Goal: Information Seeking & Learning: Check status

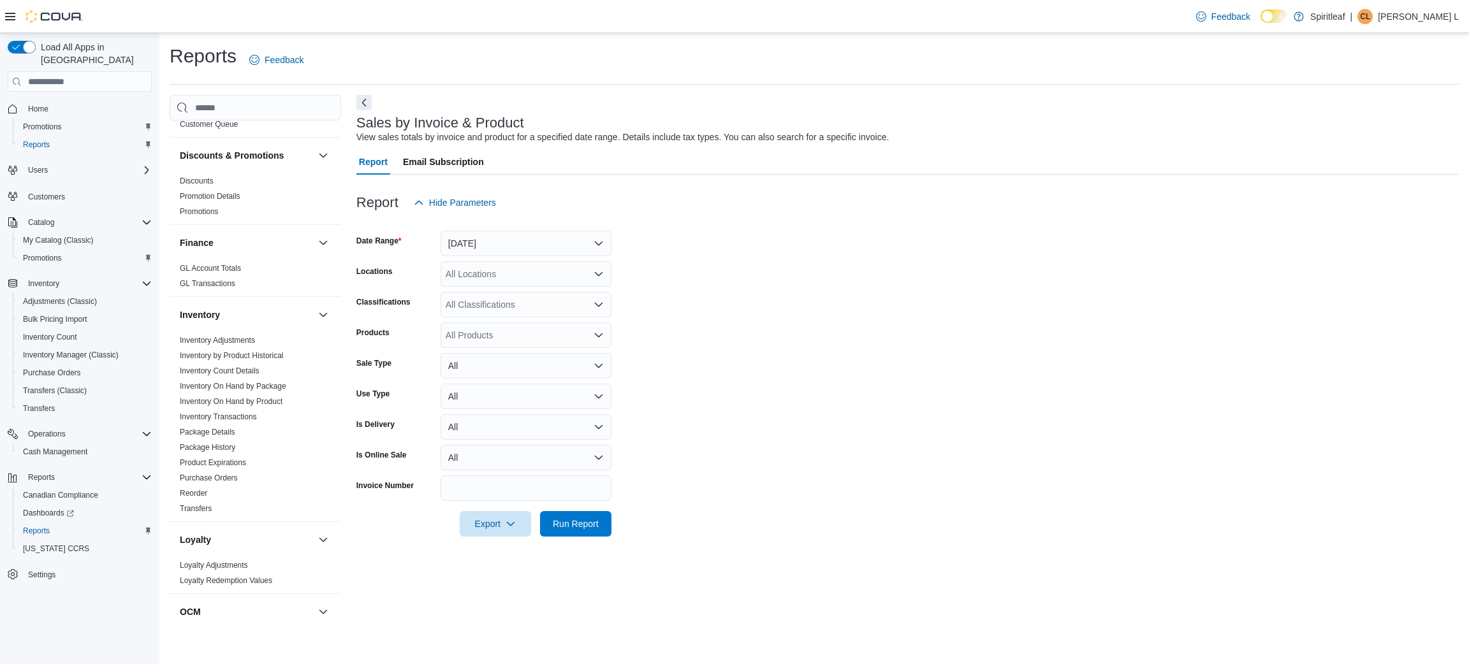
scroll to position [328, 0]
click at [250, 396] on link "Inventory On Hand by Product" at bounding box center [231, 400] width 103 height 9
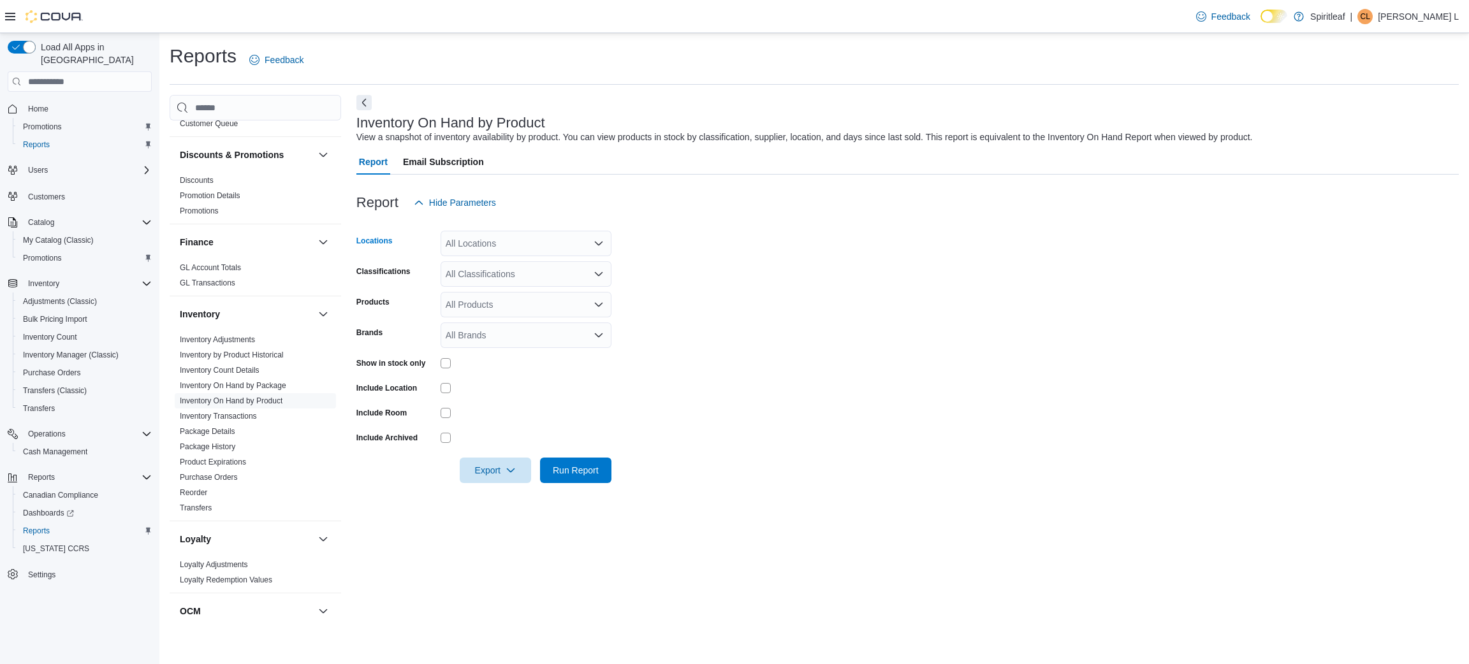
click at [468, 251] on div "All Locations" at bounding box center [525, 243] width 171 height 25
type input "***"
click at [521, 265] on span "506 - Spiritleaf Daze St South Keys (Ottawa)" at bounding box center [593, 265] width 212 height 13
click at [641, 280] on form "Locations 506 - Spiritleaf Daze St South Keys (Ottawa) Classifications All Clas…" at bounding box center [907, 349] width 1102 height 268
click at [448, 366] on div at bounding box center [525, 363] width 171 height 20
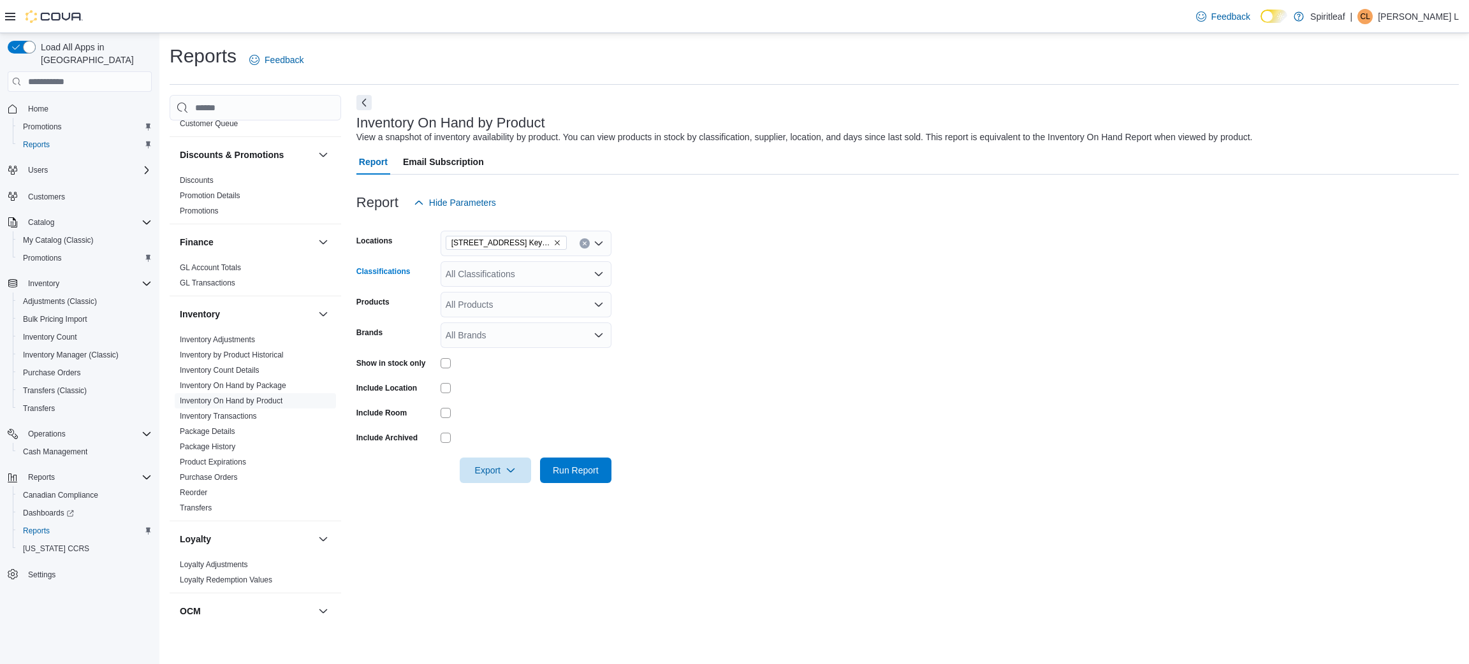
click at [512, 282] on div "All Classifications" at bounding box center [525, 273] width 171 height 25
click at [504, 352] on span "Dried Flower" at bounding box center [493, 350] width 50 height 13
click at [504, 352] on div "Pre-Roll" at bounding box center [513, 350] width 131 height 13
click at [504, 352] on div "Edible" at bounding box center [513, 350] width 131 height 13
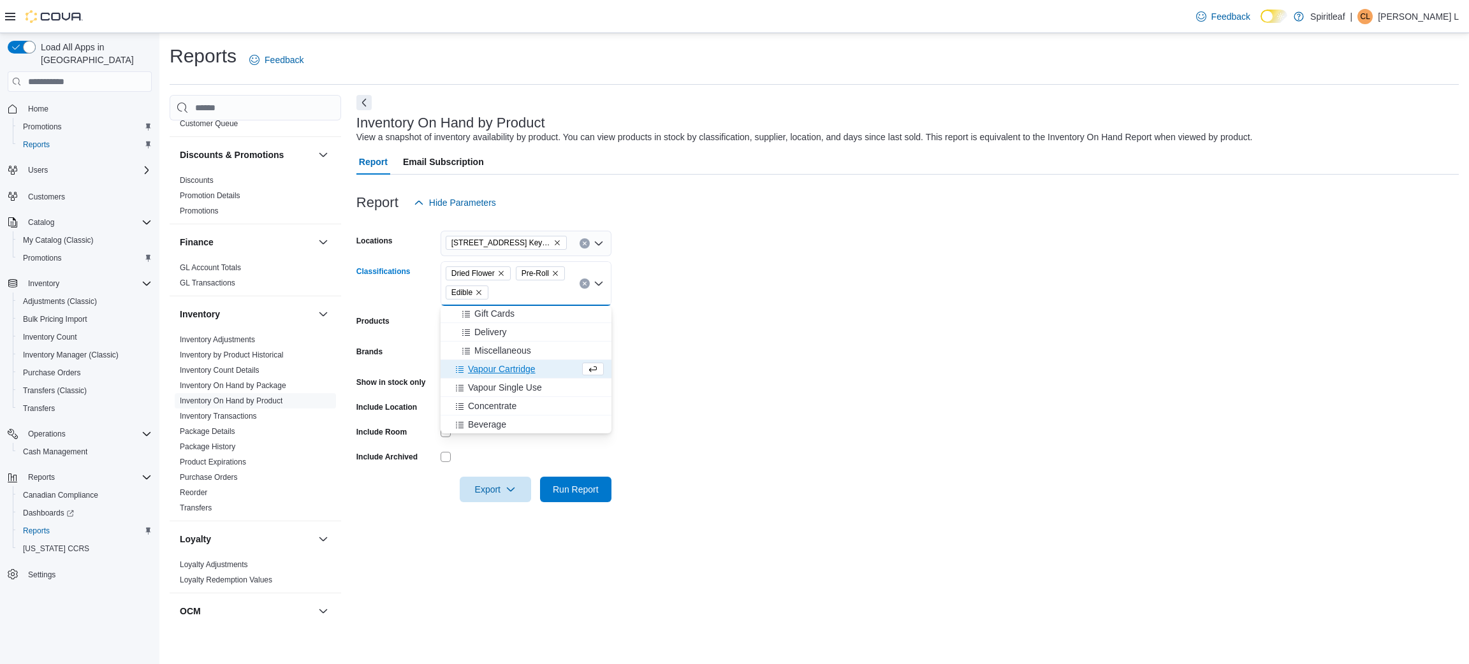
click at [504, 374] on span "Vapour Cartridge" at bounding box center [502, 369] width 68 height 13
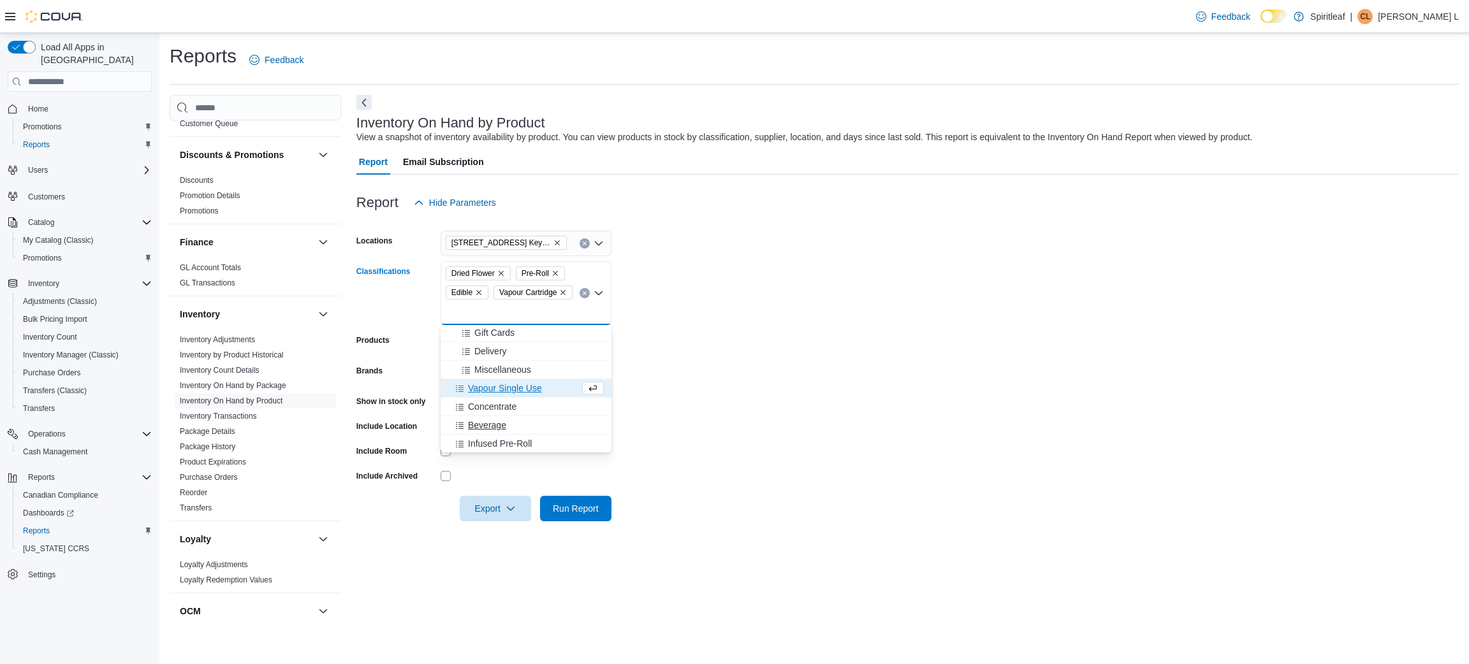
click at [508, 416] on button "Beverage" at bounding box center [525, 425] width 171 height 18
click at [508, 423] on span "Concentrate" at bounding box center [492, 425] width 48 height 13
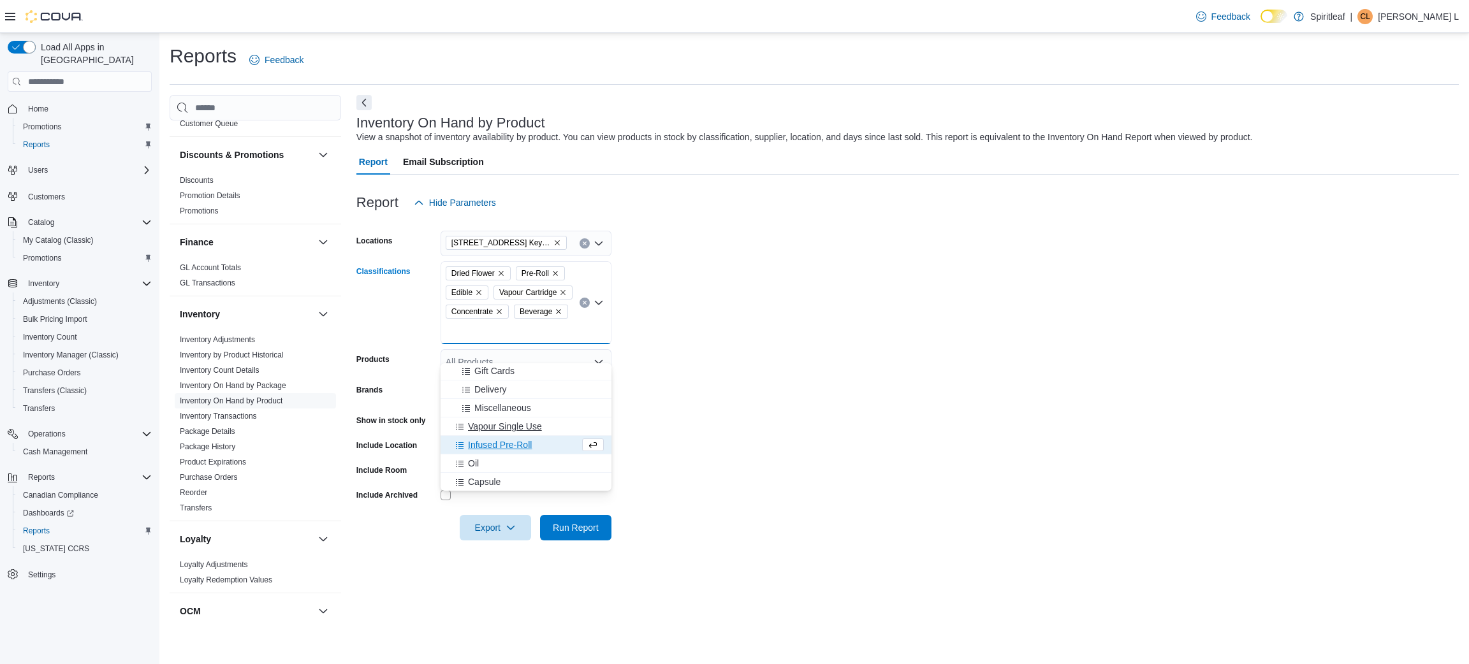
click at [508, 423] on span "Vapour Single Use" at bounding box center [505, 426] width 74 height 13
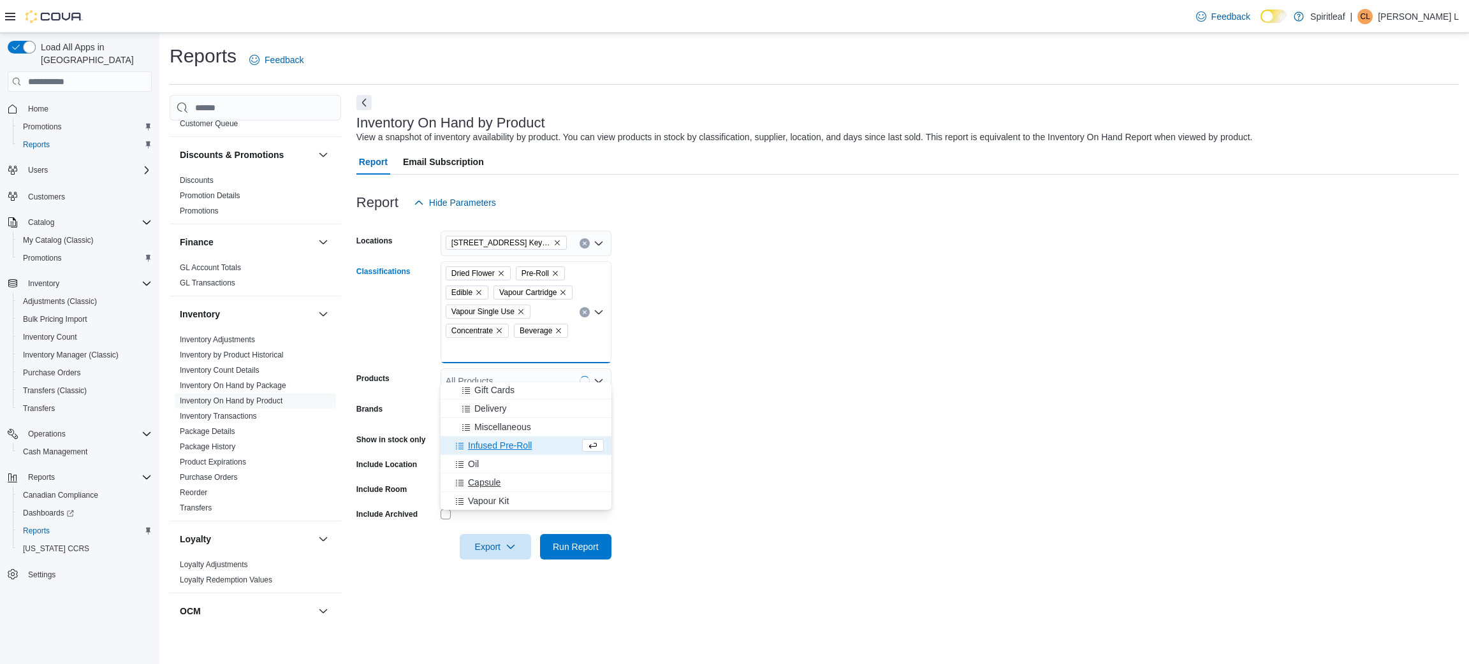
click at [504, 481] on div "Capsule" at bounding box center [526, 482] width 156 height 13
click at [504, 481] on span "Vapour Kit" at bounding box center [488, 482] width 41 height 13
click at [504, 481] on span "Milled Flower" at bounding box center [494, 482] width 52 height 13
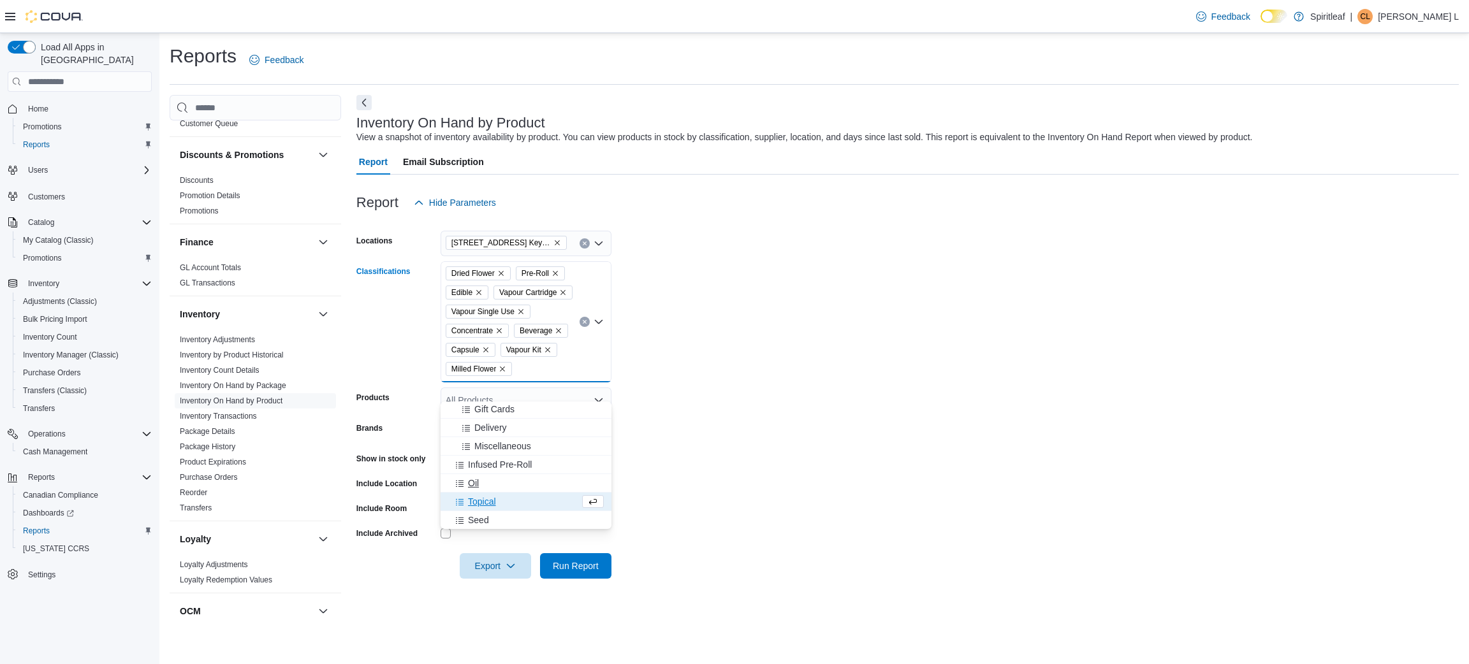
click at [504, 481] on div "Oil" at bounding box center [526, 483] width 156 height 13
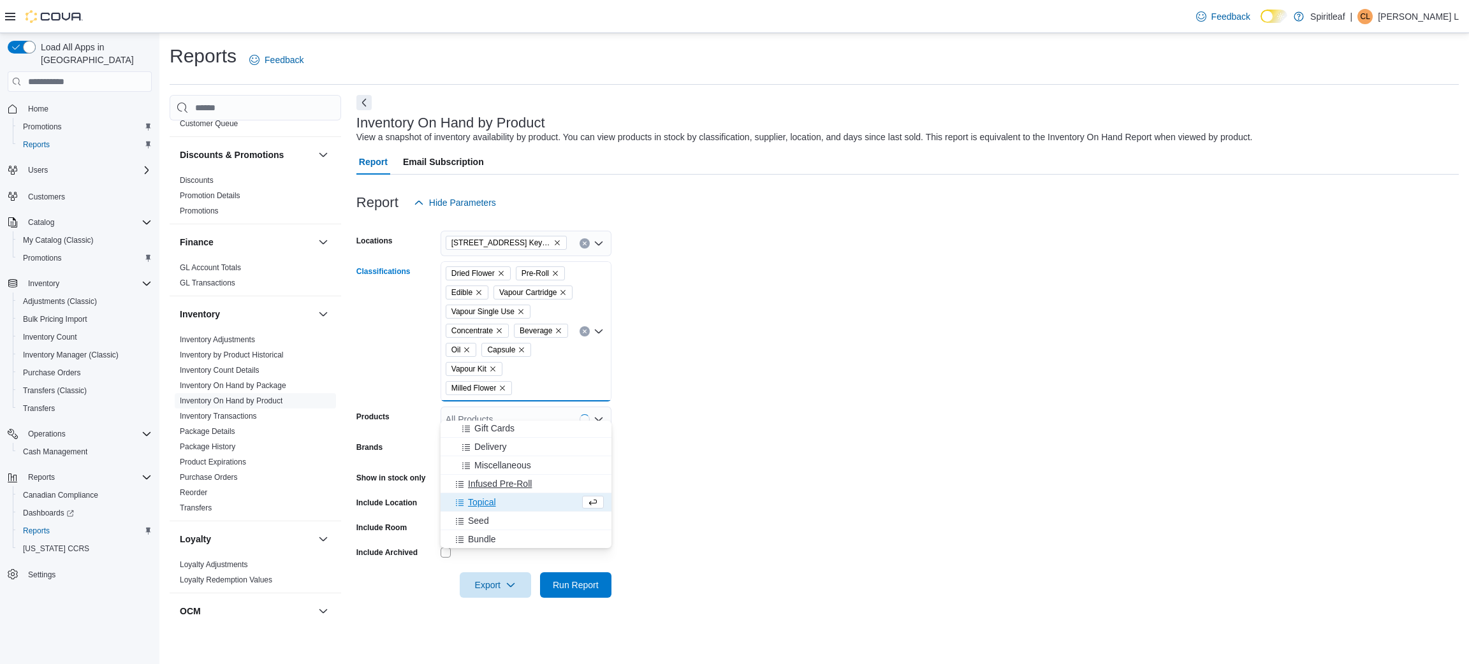
click at [504, 481] on span "Infused Pre-Roll" at bounding box center [500, 483] width 64 height 13
click at [541, 503] on div "Clones" at bounding box center [526, 502] width 156 height 13
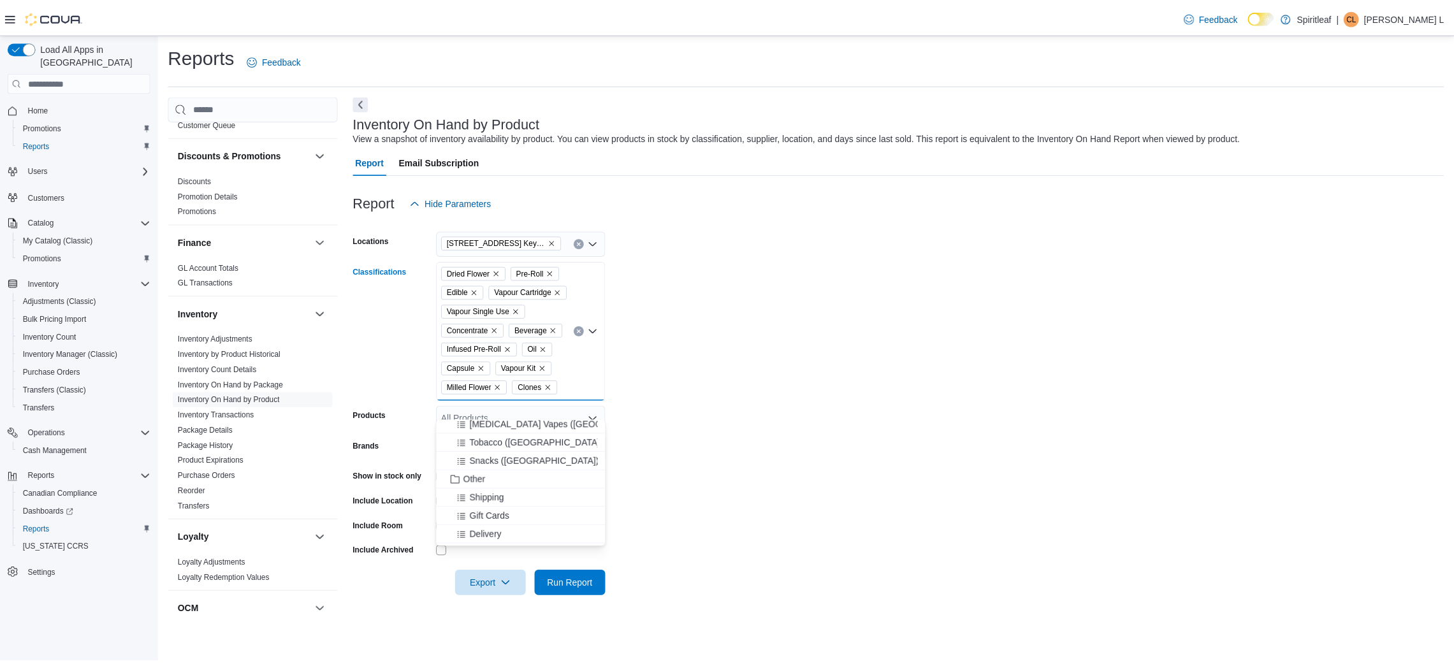
scroll to position [0, 0]
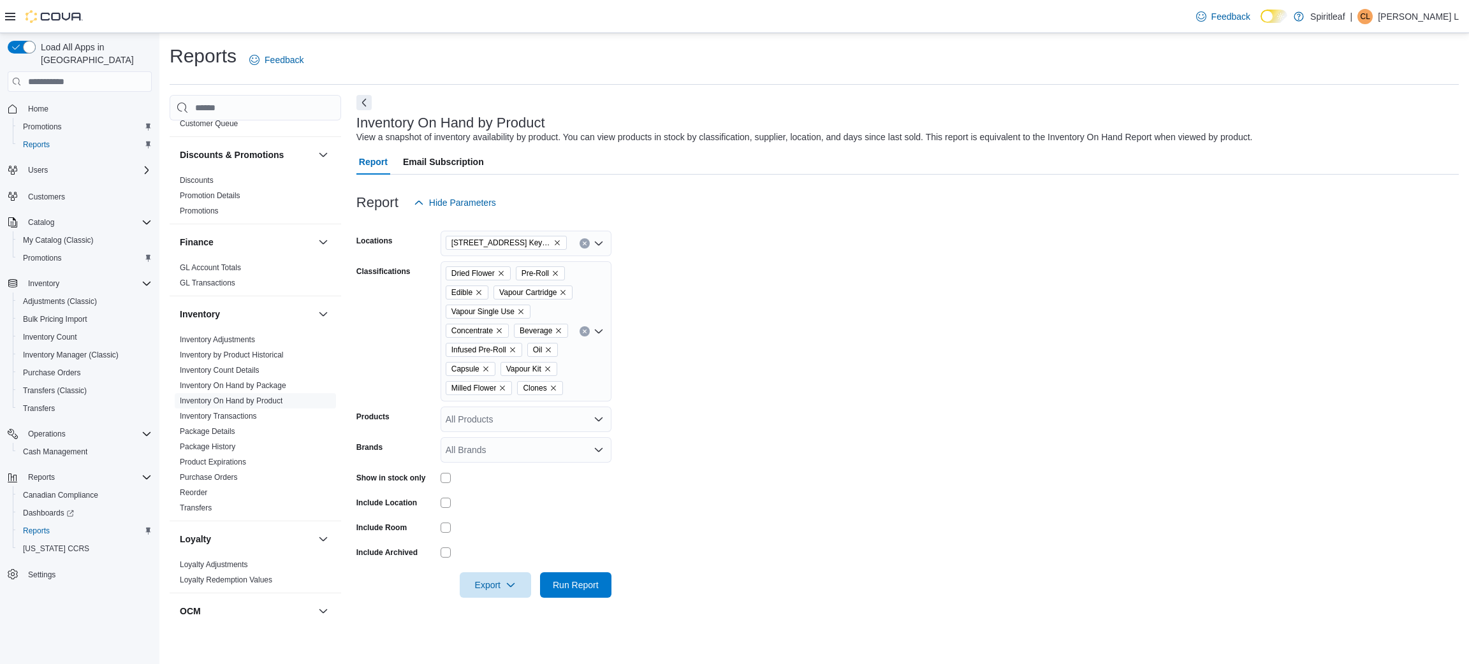
click at [664, 477] on form "Locations 506 - Spiritleaf Daze St South Keys (Ottawa) Classifications Dried Fl…" at bounding box center [907, 406] width 1102 height 382
click at [553, 392] on icon "Remove Clones from selection in this group" at bounding box center [553, 388] width 8 height 8
click at [590, 596] on span "Run Report" at bounding box center [576, 584] width 56 height 25
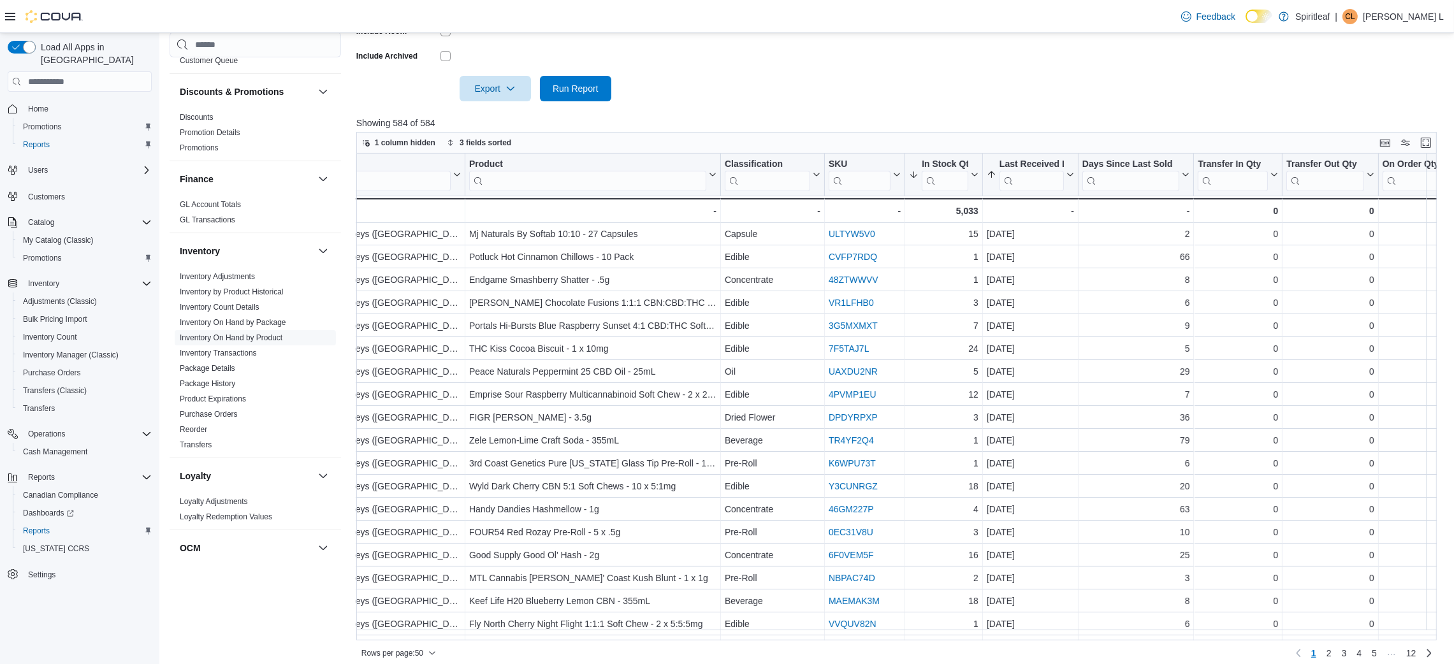
scroll to position [276, 101]
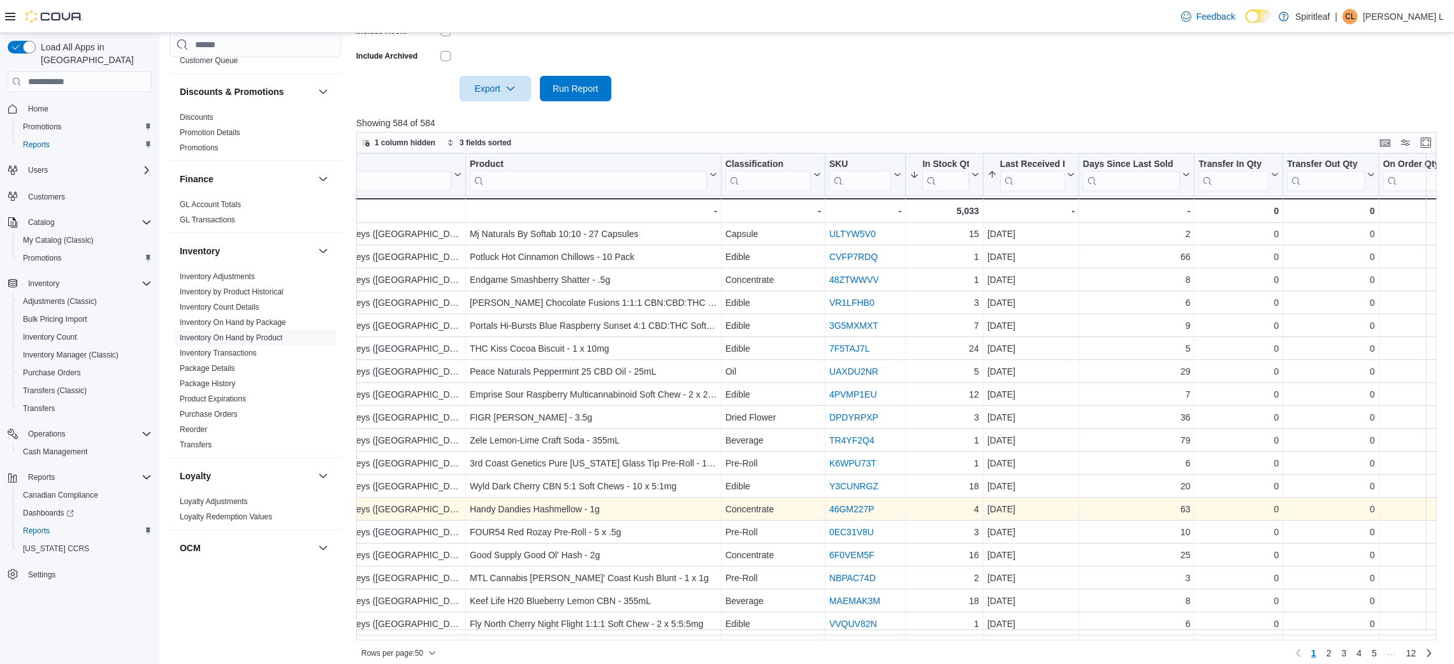
click at [848, 514] on link "46GM227P" at bounding box center [851, 509] width 45 height 10
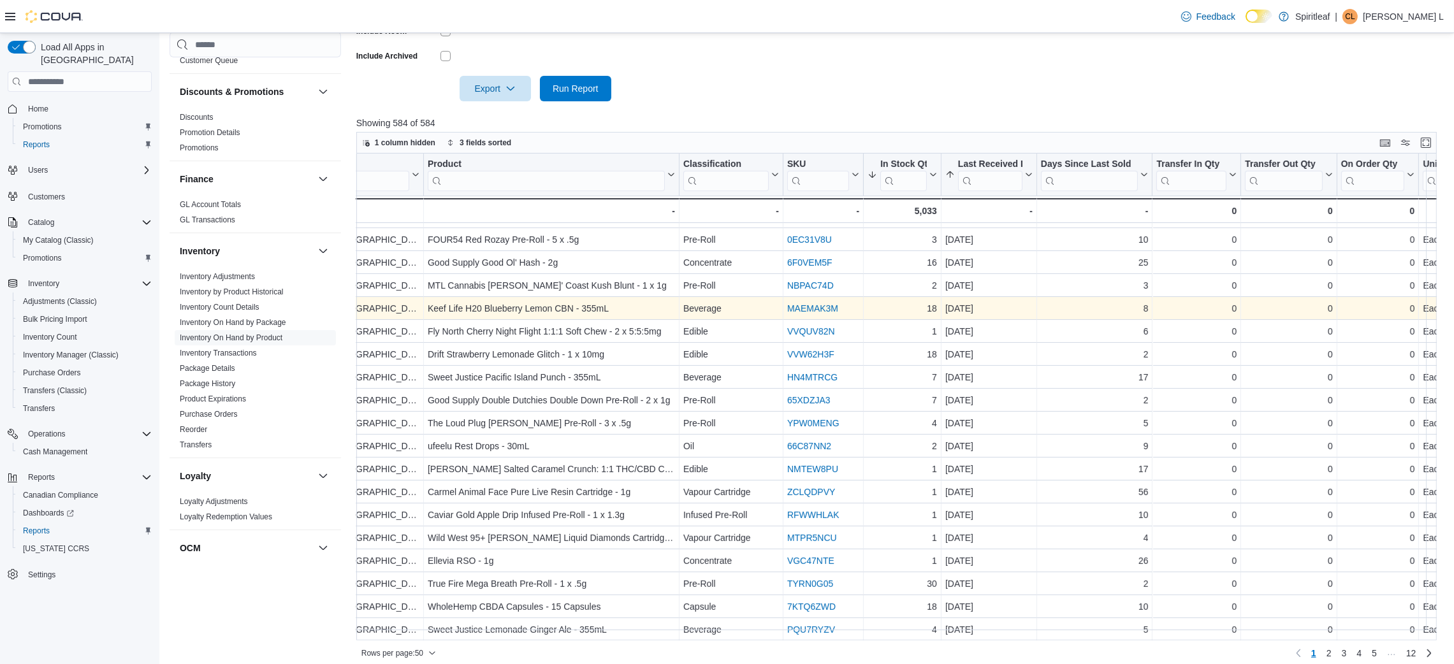
scroll to position [576, 146]
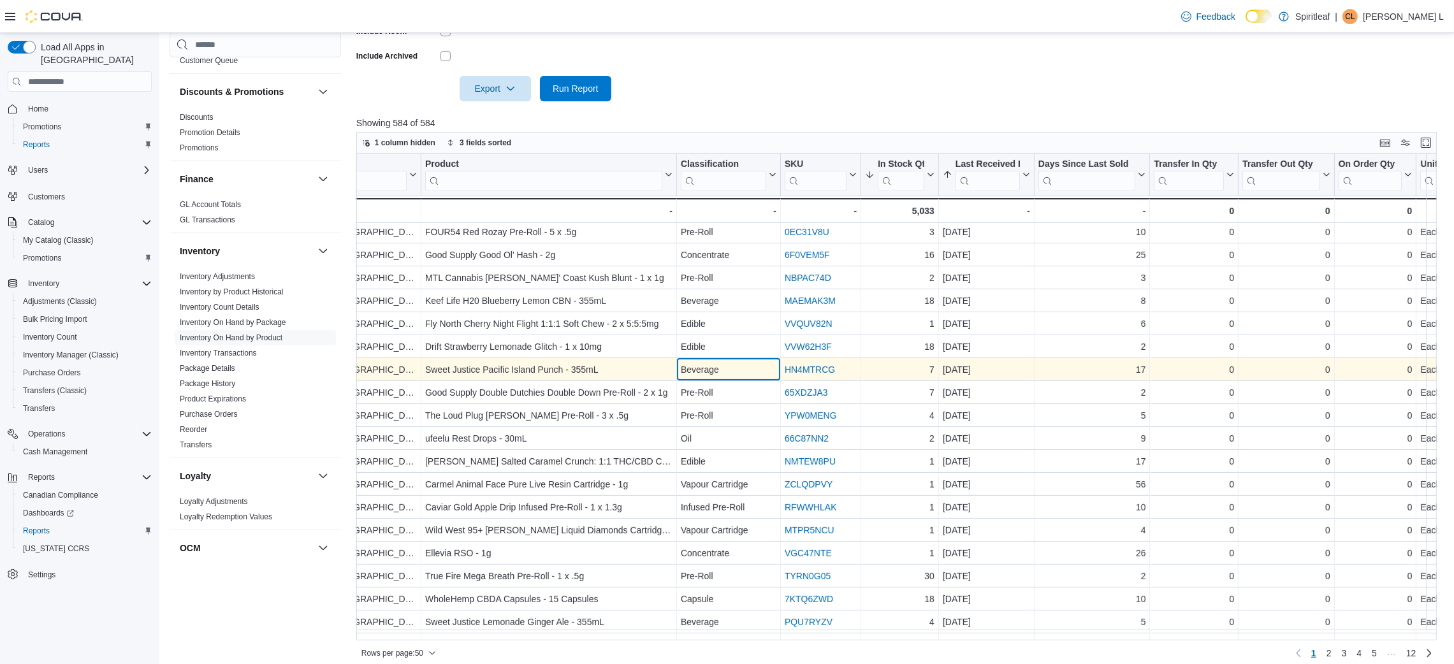
drag, startPoint x: 794, startPoint y: 391, endPoint x: 751, endPoint y: 381, distance: 43.9
click at [751, 377] on div "Beverage" at bounding box center [729, 369] width 96 height 15
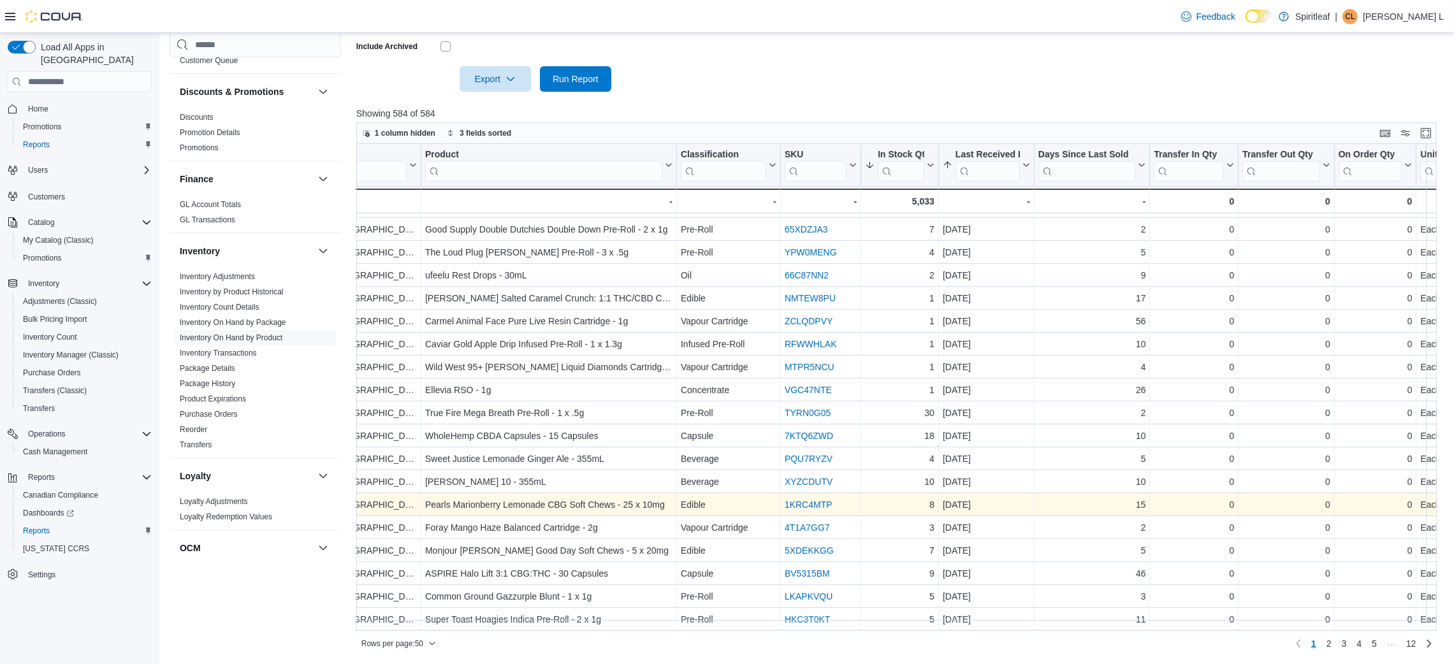
scroll to position [525, 0]
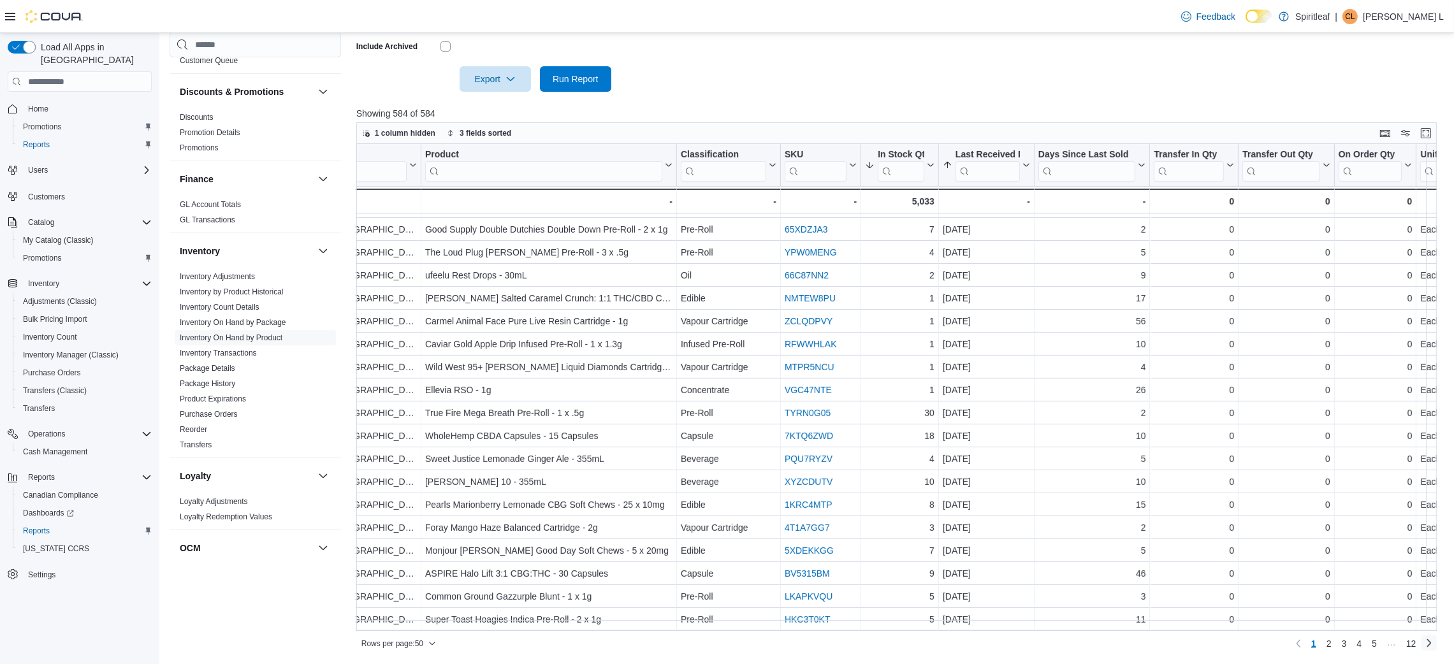
click at [1437, 648] on link "Next page" at bounding box center [1428, 643] width 15 height 15
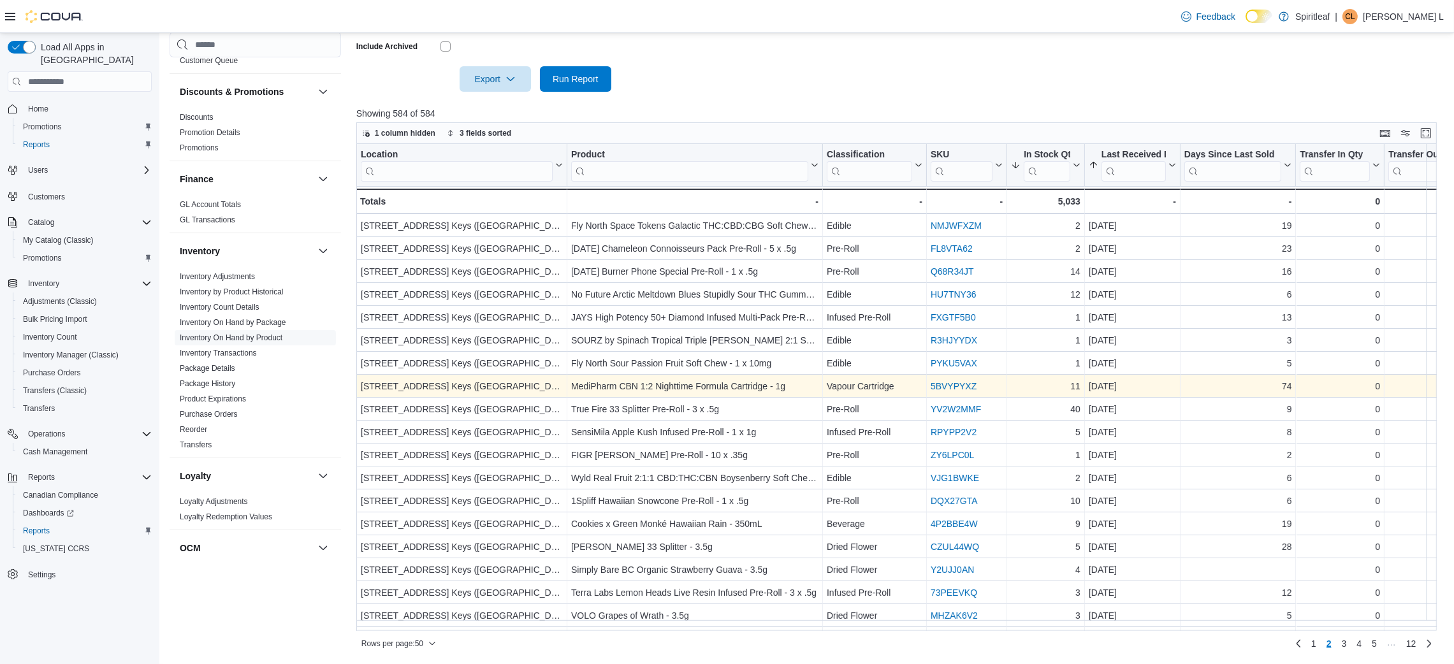
scroll to position [115, 0]
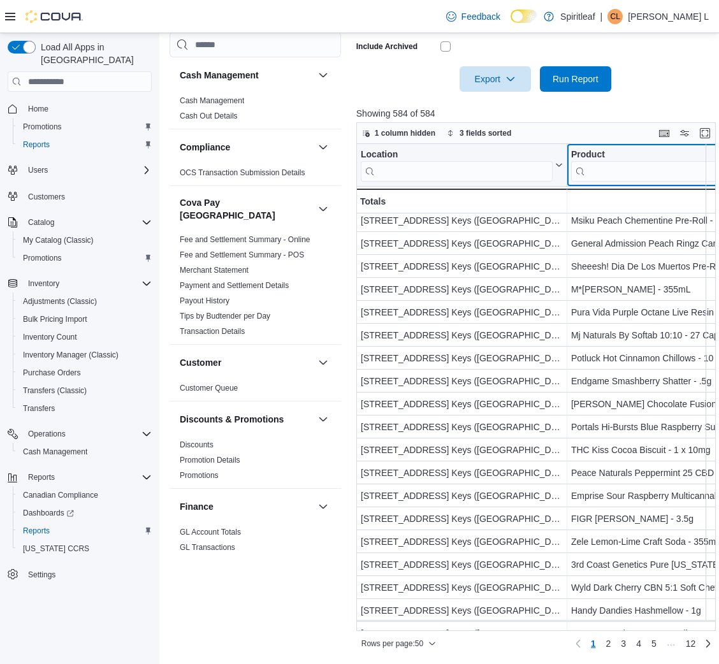
scroll to position [165, 113]
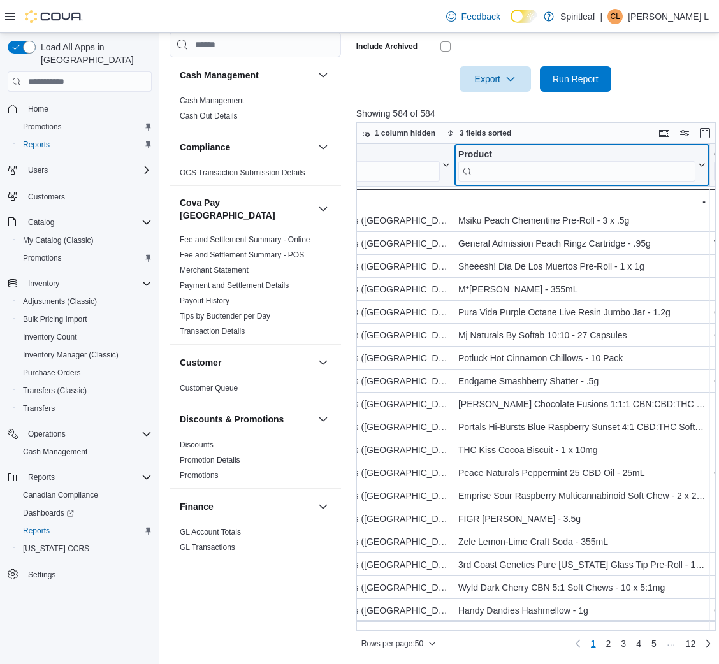
click at [590, 182] on div "Location Click to view column header actions Product Click to view column heade…" at bounding box center [537, 387] width 363 height 487
click at [526, 182] on input "search" at bounding box center [576, 171] width 237 height 20
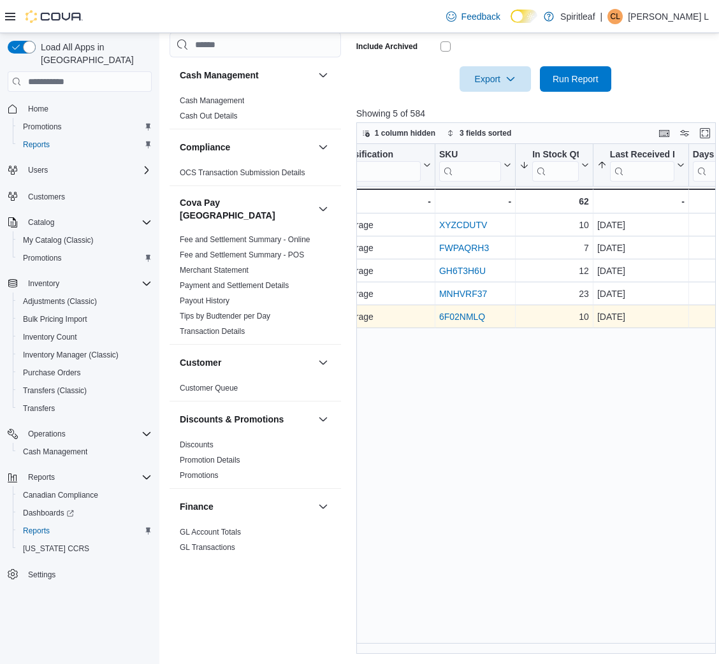
scroll to position [0, 495]
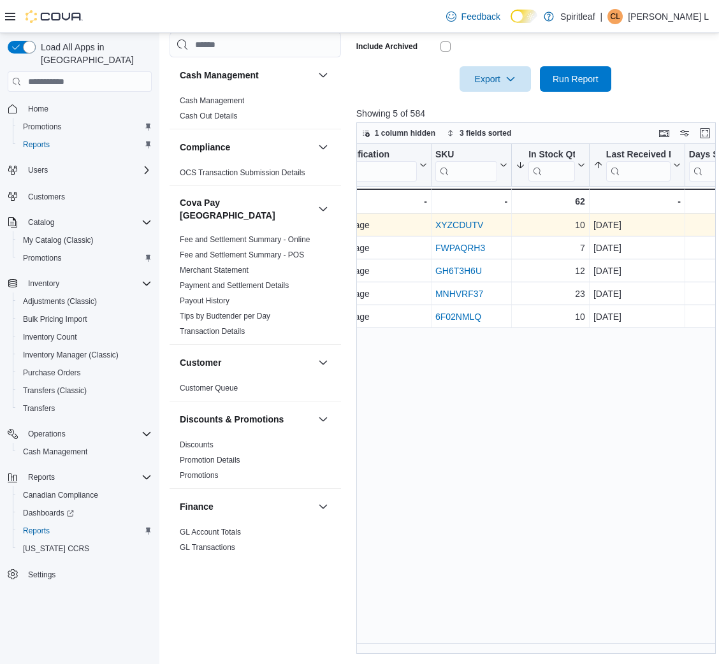
type input "*****"
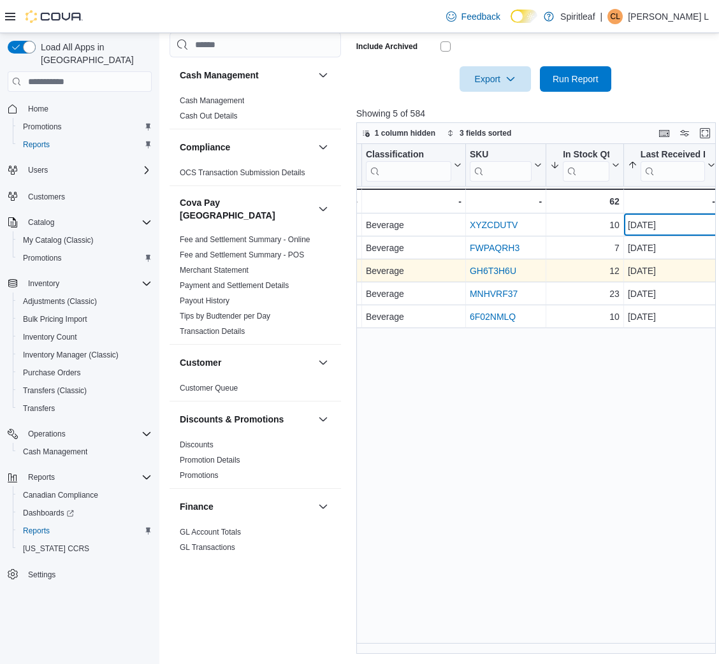
drag, startPoint x: 599, startPoint y: 245, endPoint x: 481, endPoint y: 293, distance: 126.7
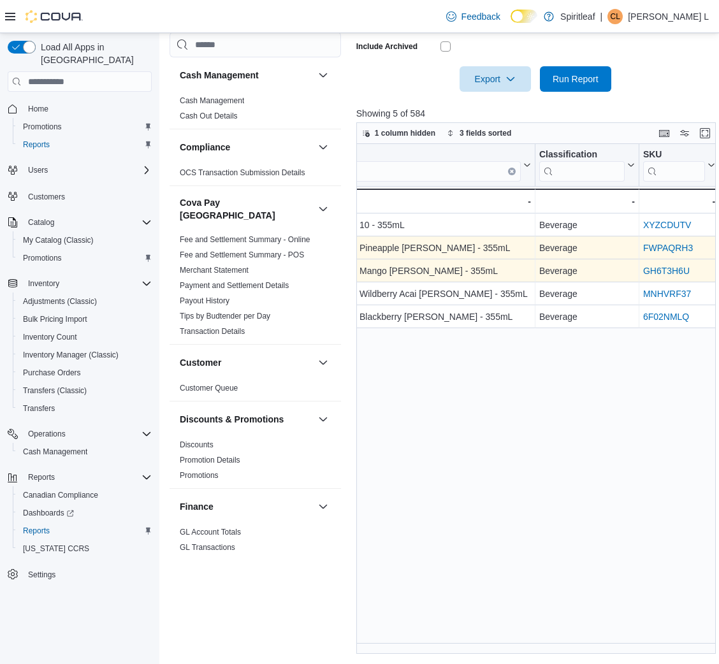
scroll to position [0, 289]
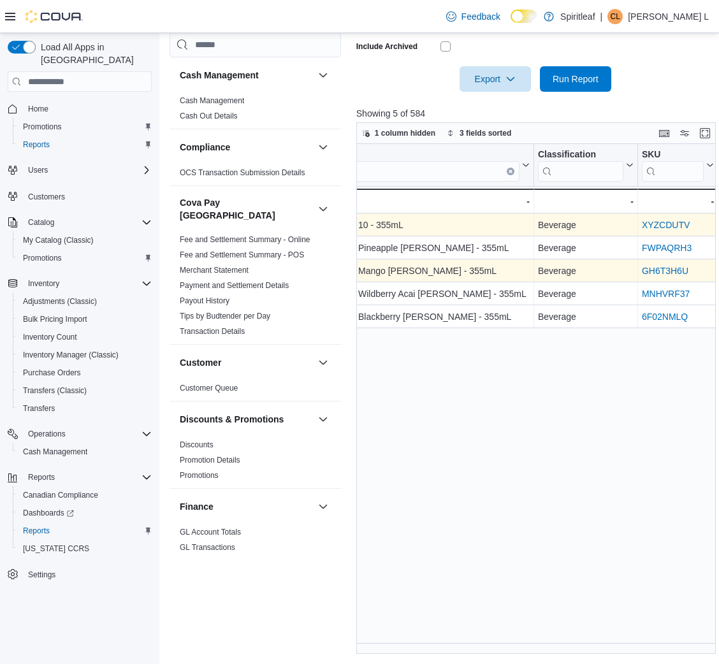
click at [662, 230] on link "XYZCDUTV" at bounding box center [666, 225] width 48 height 10
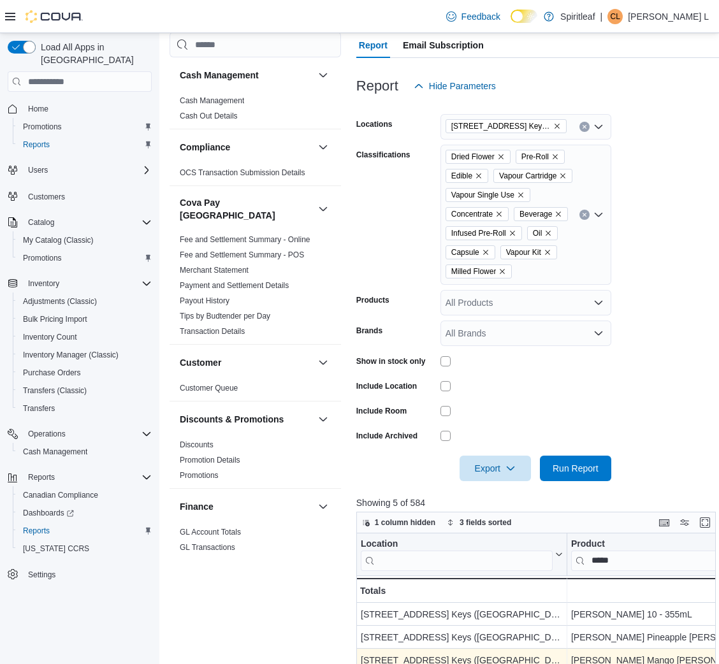
scroll to position [142, 0]
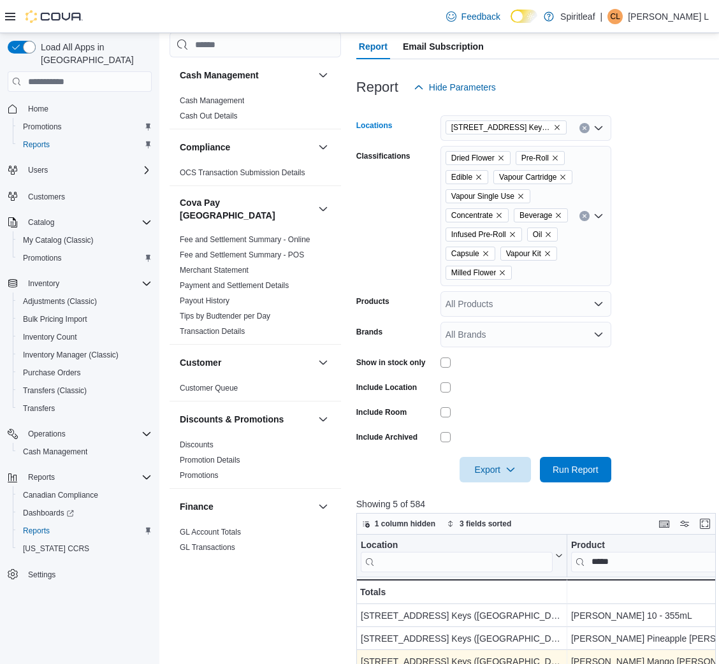
click at [554, 128] on icon "Remove 506 - Spiritleaf Daze St South Keys (Ottawa) from selection in this group" at bounding box center [557, 128] width 8 height 8
type input "***"
click at [561, 147] on span "588 - Spiritleaf West Hunt Crossroads (Nepean)" at bounding box center [632, 149] width 291 height 13
click at [572, 479] on span "Run Report" at bounding box center [576, 468] width 56 height 25
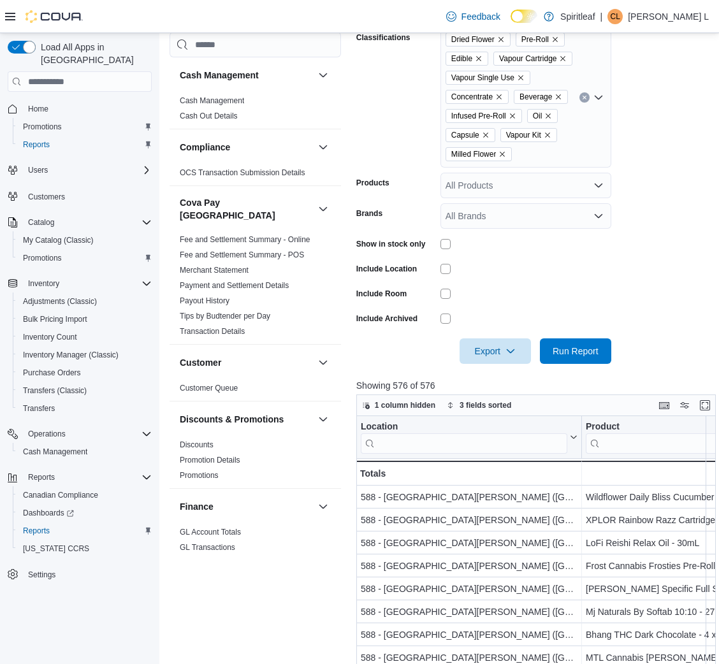
scroll to position [263, 0]
